Goal: Transaction & Acquisition: Purchase product/service

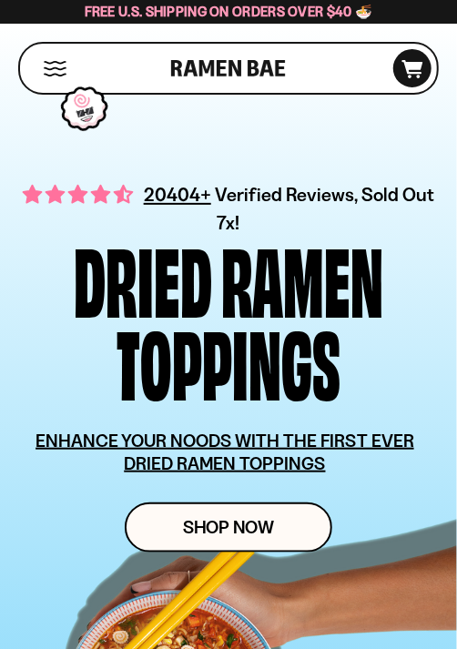
click at [58, 66] on button "Mobile Menu Trigger" at bounding box center [55, 68] width 25 height 15
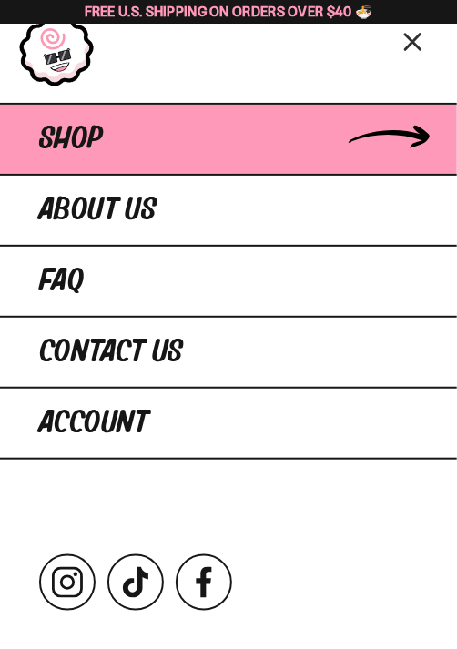
click at [88, 133] on span "Shop" at bounding box center [71, 139] width 64 height 33
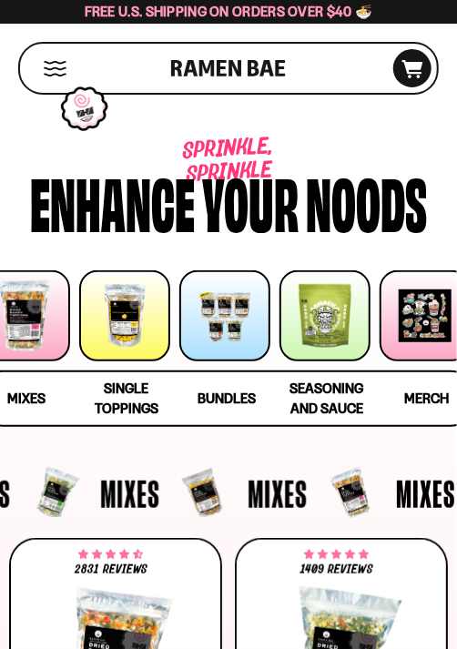
scroll to position [0, 65]
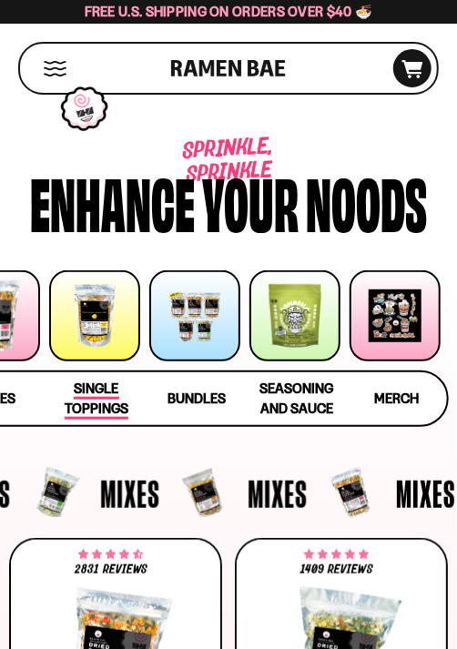
click at [103, 402] on span "Single Toppings" at bounding box center [97, 400] width 64 height 40
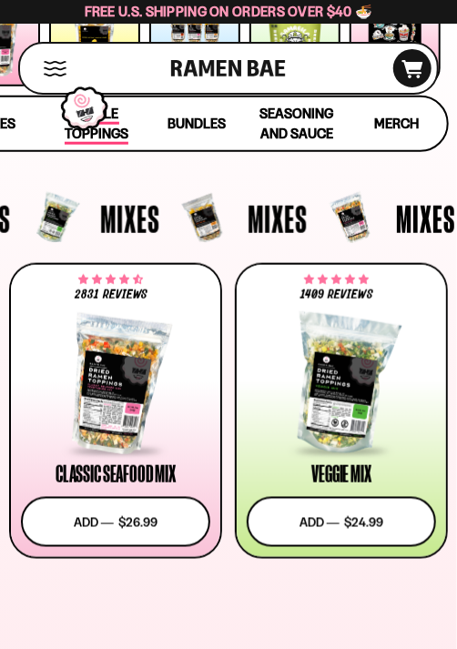
scroll to position [0, 0]
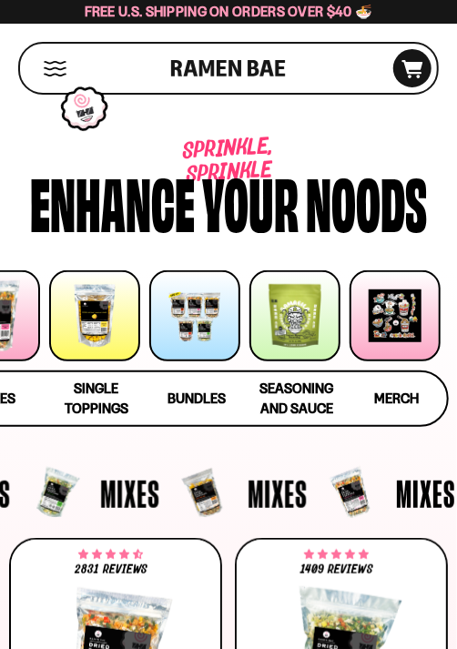
click at [44, 49] on div "Shop" at bounding box center [98, 68] width 146 height 49
click at [52, 67] on button "Mobile Menu Trigger" at bounding box center [55, 68] width 25 height 15
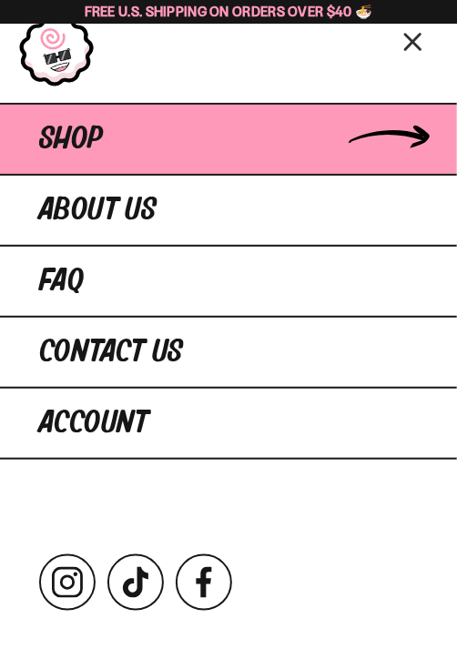
click at [97, 137] on span "Shop" at bounding box center [71, 139] width 64 height 33
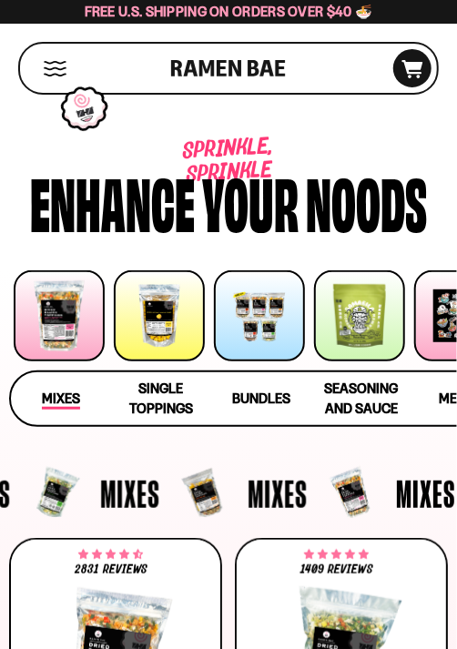
click at [79, 394] on span "Mixes" at bounding box center [61, 400] width 38 height 20
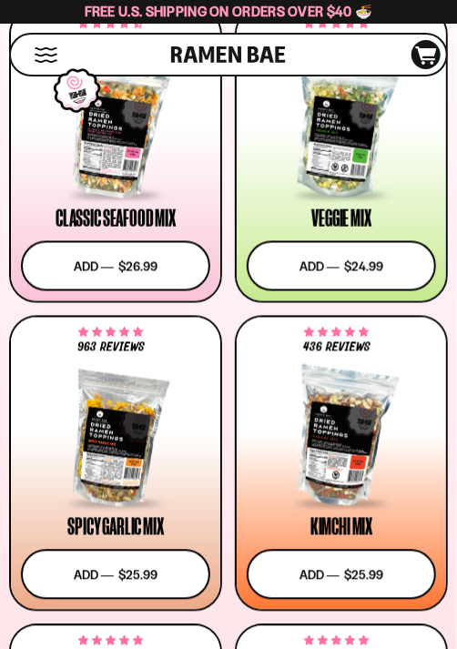
scroll to position [538, 0]
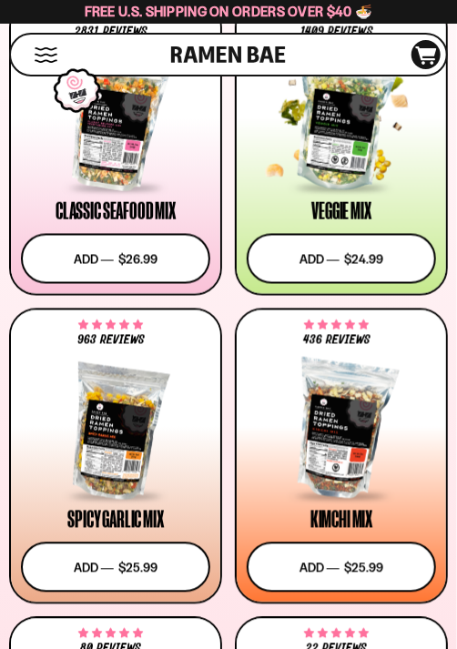
click at [341, 152] on div at bounding box center [341, 122] width 189 height 137
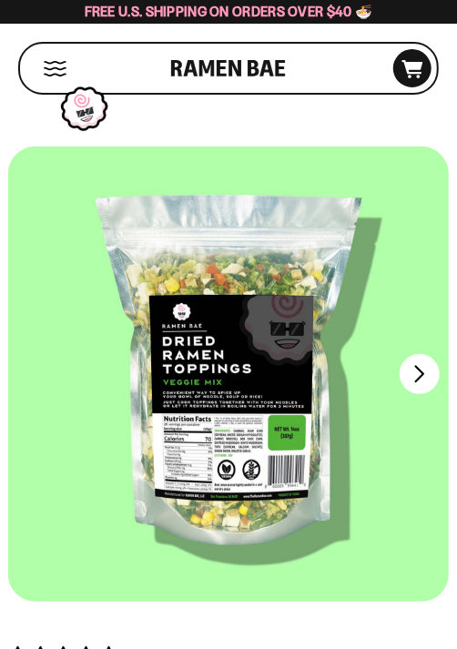
click at [427, 379] on button "FADCB6FD-DFAB-4417-9F21-029242090B77" at bounding box center [420, 374] width 40 height 40
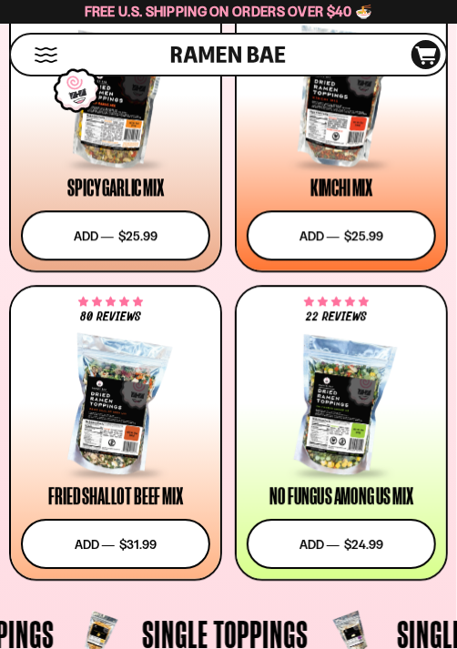
scroll to position [873, 0]
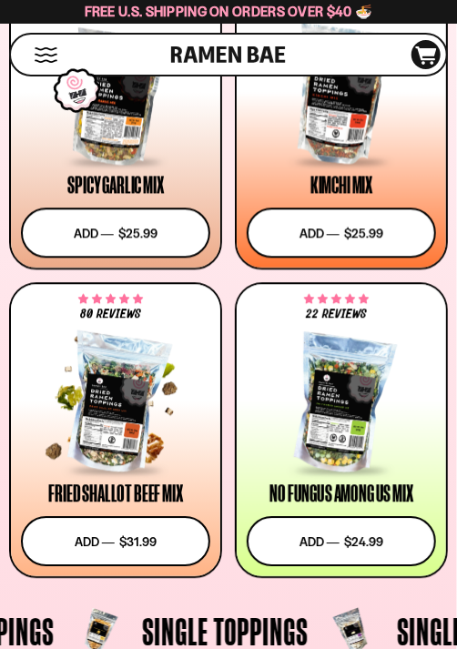
click at [127, 419] on div at bounding box center [115, 404] width 189 height 137
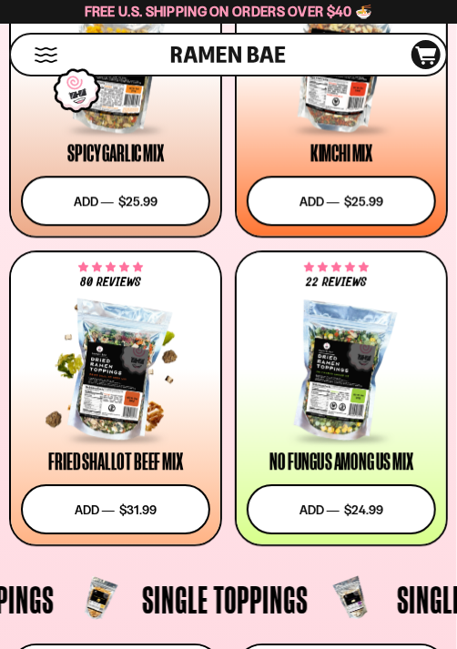
scroll to position [911, 0]
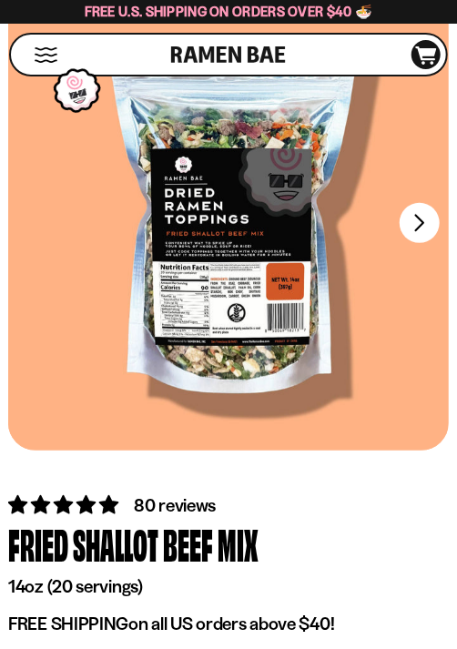
click at [434, 220] on button "FADCB6FD-DFAB-4417-9F21-029242090B77" at bounding box center [420, 223] width 40 height 40
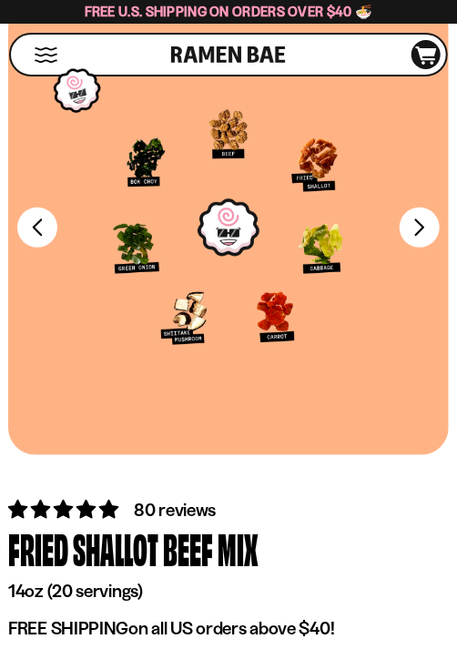
scroll to position [147, 0]
